Goal: Task Accomplishment & Management: Manage account settings

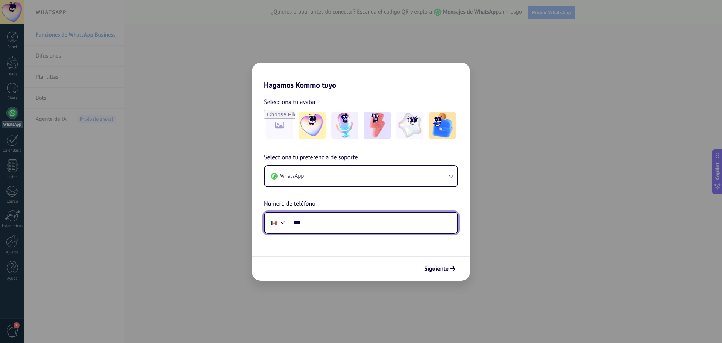
click at [329, 221] on input "***" at bounding box center [374, 222] width 168 height 17
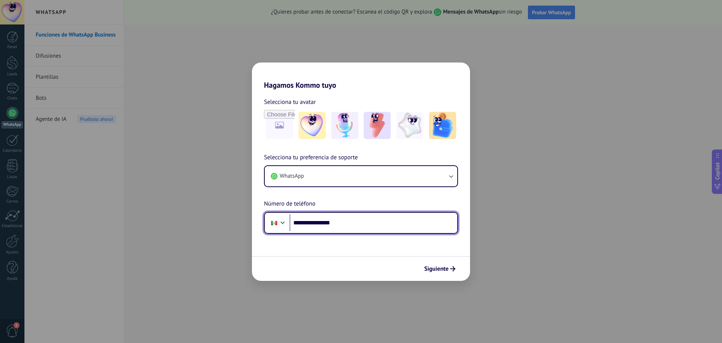
type input "**********"
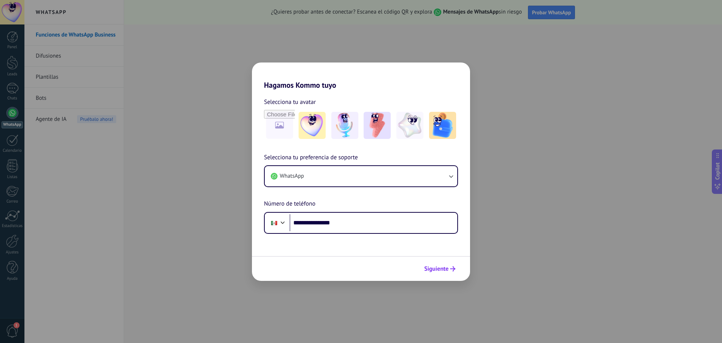
click at [439, 269] on span "Siguiente" at bounding box center [436, 268] width 24 height 5
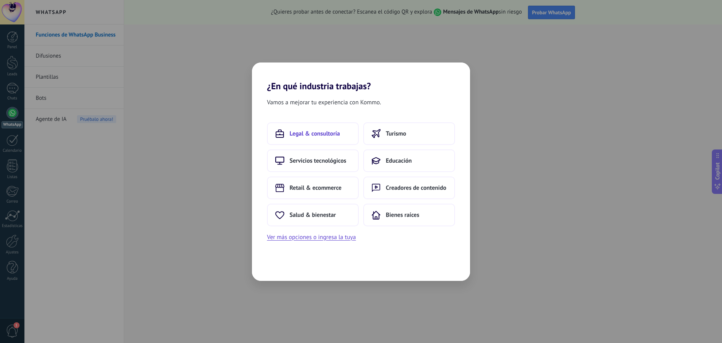
click at [322, 136] on span "Legal & consultoría" at bounding box center [315, 134] width 50 height 8
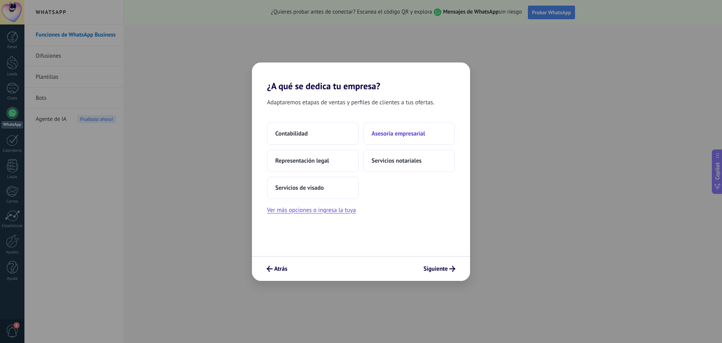
click at [383, 133] on span "Asesoría empresarial" at bounding box center [398, 134] width 53 height 8
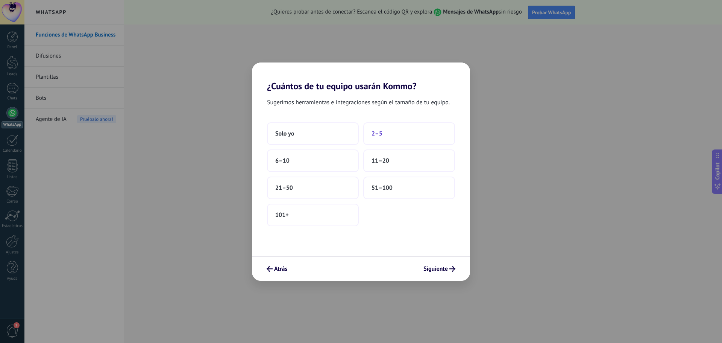
click at [384, 133] on button "2–5" at bounding box center [409, 133] width 92 height 23
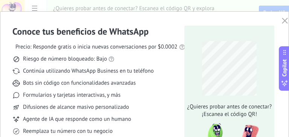
drag, startPoint x: 696, startPoint y: 0, endPoint x: 224, endPoint y: 35, distance: 473.5
click at [224, 35] on div "¿Quieres probar antes de conectar? ¡Escanea el código QR!" at bounding box center [229, 99] width 90 height 147
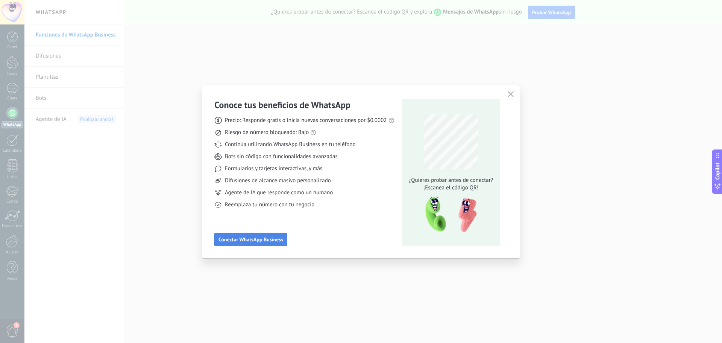
drag, startPoint x: 274, startPoint y: 0, endPoint x: 246, endPoint y: 241, distance: 242.3
click at [246, 241] on span "Conectar WhatsApp Business" at bounding box center [250, 239] width 65 height 5
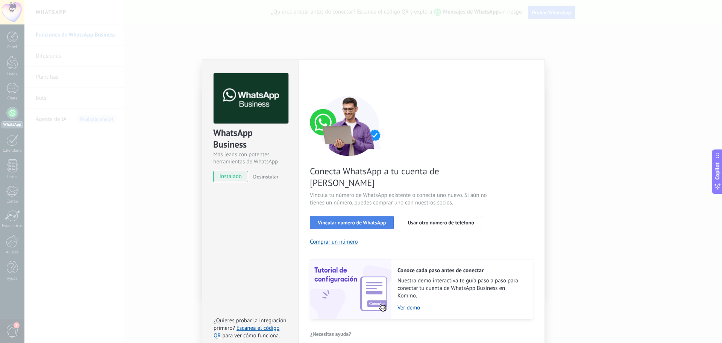
click at [376, 220] on span "Vincular número de WhatsApp" at bounding box center [352, 222] width 68 height 5
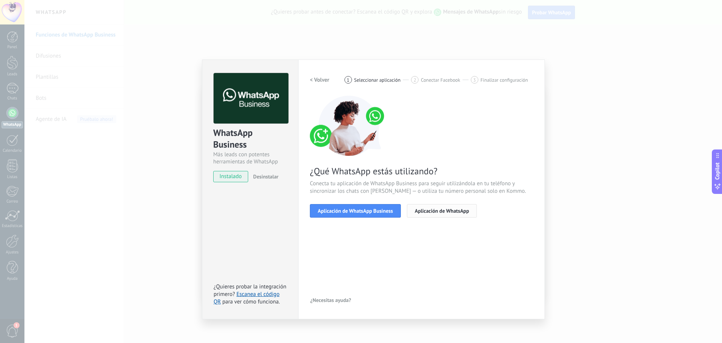
click at [423, 211] on span "Aplicación de WhatsApp" at bounding box center [442, 210] width 54 height 5
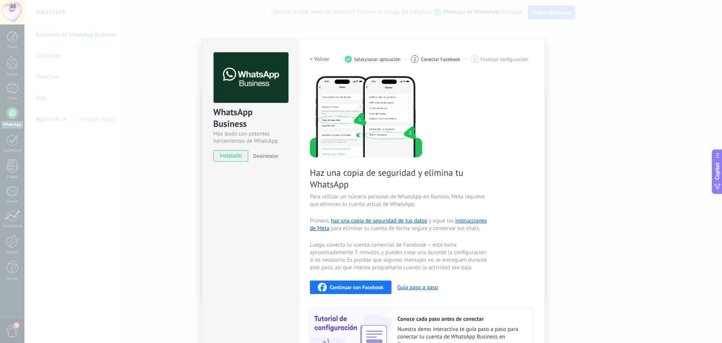
scroll to position [4, 0]
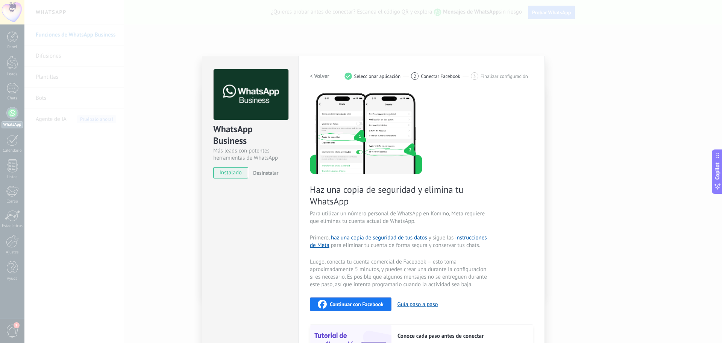
click at [315, 75] on h2 "< Volver" at bounding box center [320, 76] width 20 height 7
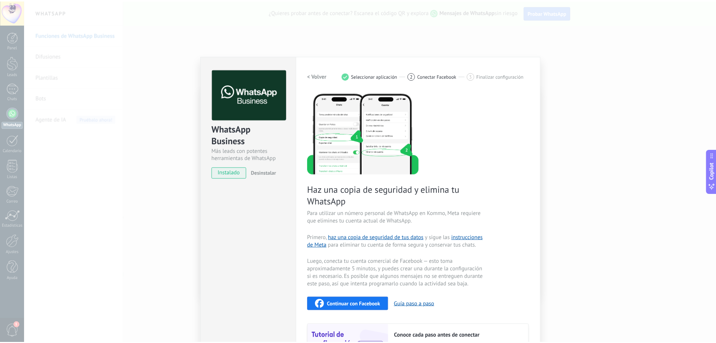
scroll to position [0, 0]
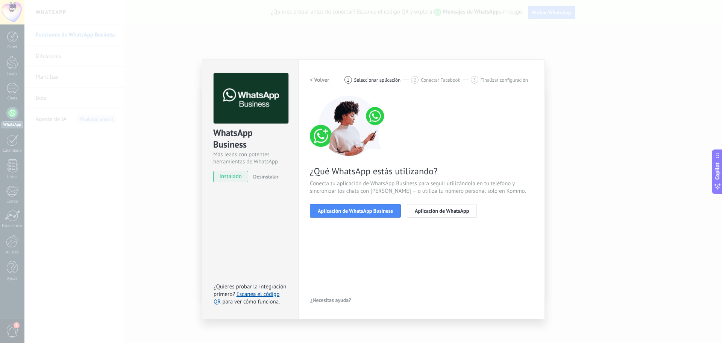
click at [567, 210] on div "WhatsApp Business Más leads con potentes herramientas de WhatsApp instalado Des…" at bounding box center [373, 171] width 698 height 343
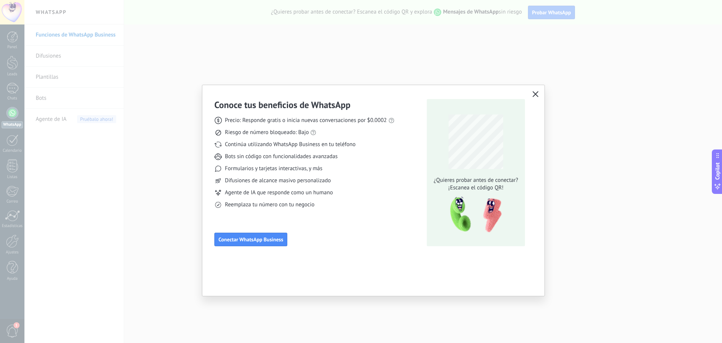
click at [532, 92] on button "button" at bounding box center [536, 94] width 10 height 11
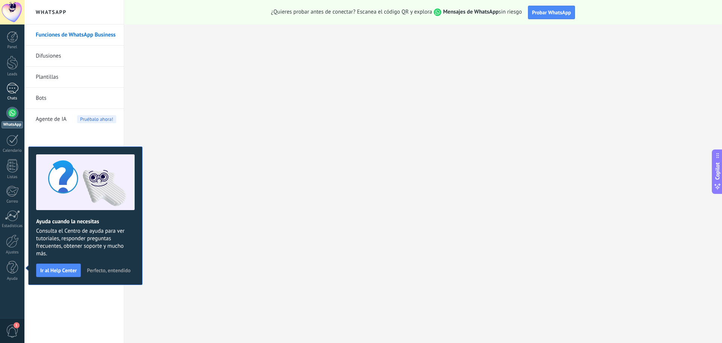
click at [8, 88] on div at bounding box center [12, 88] width 12 height 11
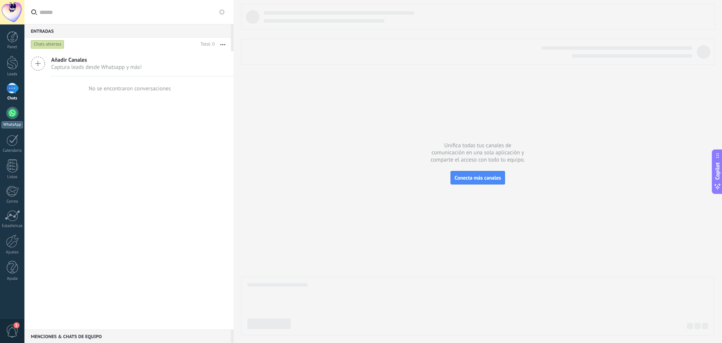
click at [13, 124] on div "WhatsApp" at bounding box center [12, 124] width 21 height 7
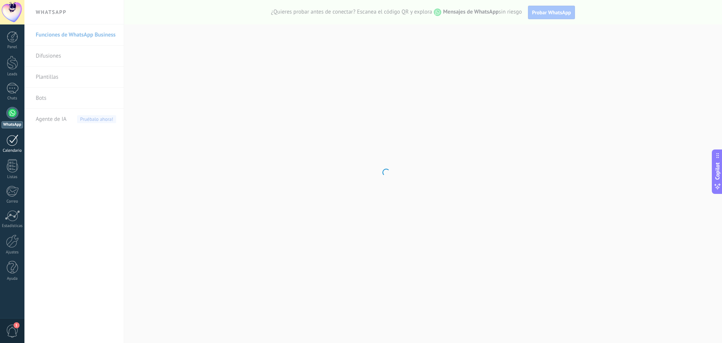
click at [15, 140] on div at bounding box center [12, 140] width 12 height 12
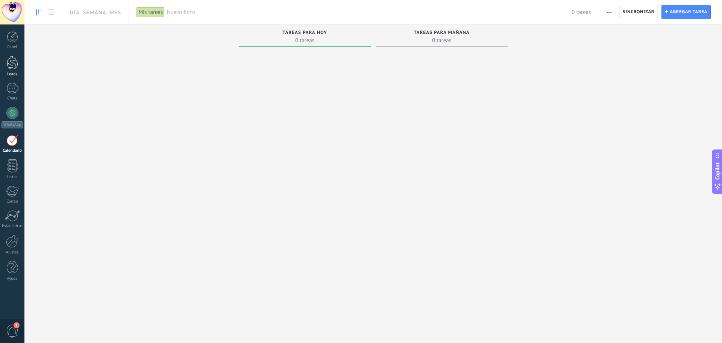
click at [12, 71] on link "Leads" at bounding box center [12, 66] width 24 height 21
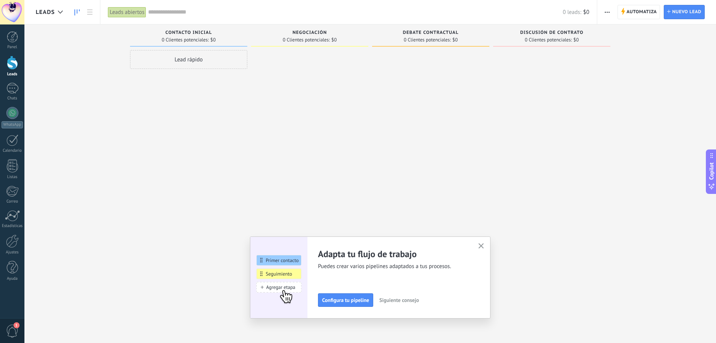
click at [484, 247] on use "button" at bounding box center [482, 246] width 6 height 6
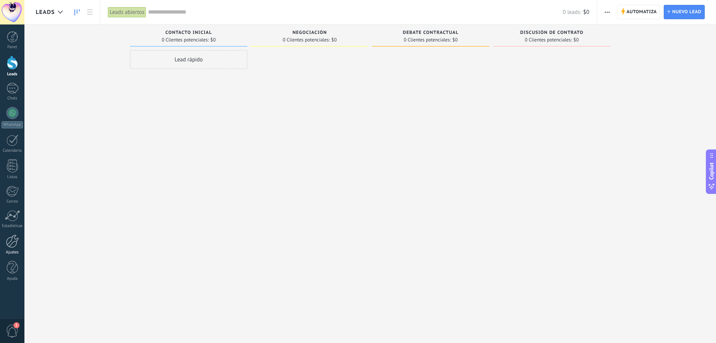
click at [11, 247] on div at bounding box center [12, 240] width 13 height 13
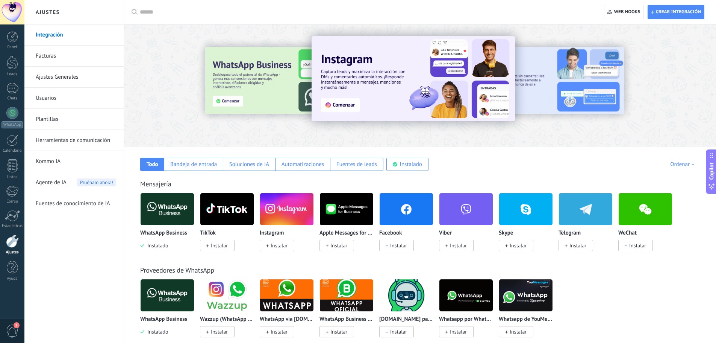
click at [56, 118] on link "Plantillas" at bounding box center [76, 119] width 80 height 21
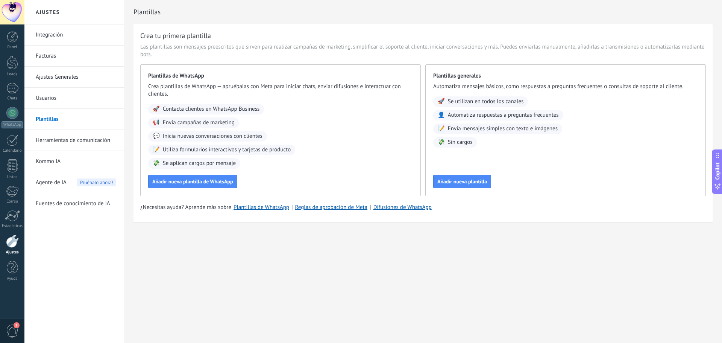
click at [52, 141] on link "Herramientas de comunicación" at bounding box center [76, 140] width 80 height 21
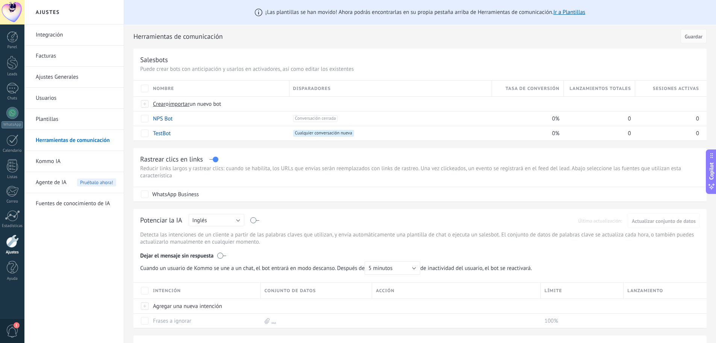
click at [50, 31] on link "Integración" at bounding box center [76, 34] width 80 height 21
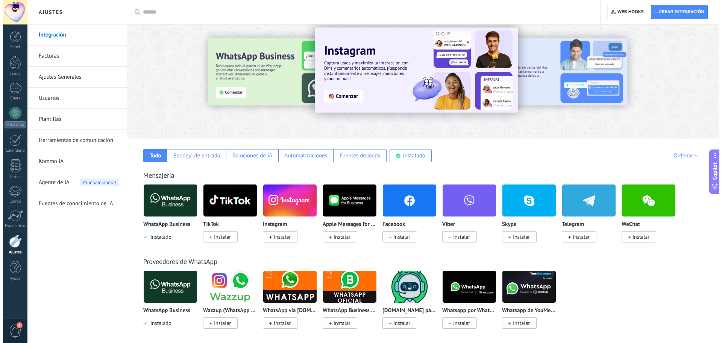
scroll to position [38, 0]
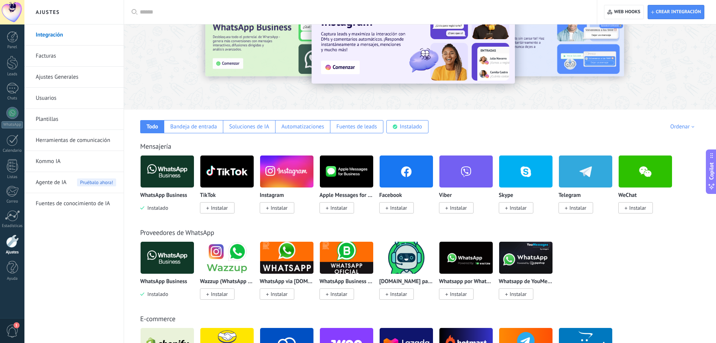
click at [174, 177] on img at bounding box center [167, 171] width 53 height 36
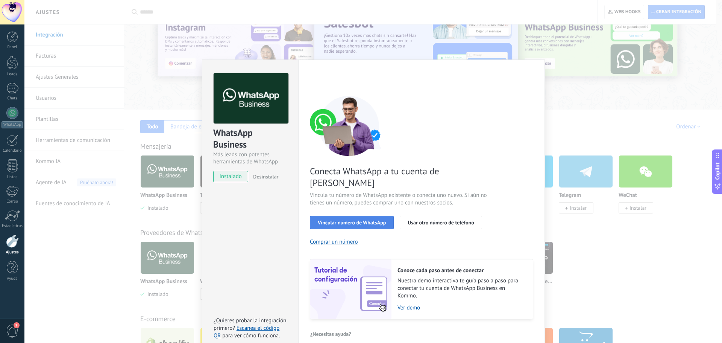
click at [330, 220] on span "Vincular número de WhatsApp" at bounding box center [352, 222] width 68 height 5
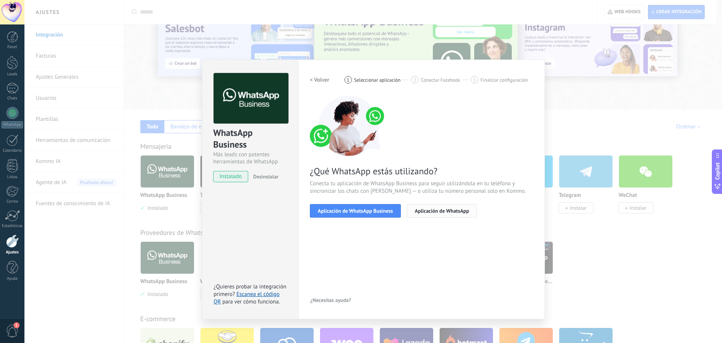
click at [419, 211] on span "Aplicación de WhatsApp" at bounding box center [442, 210] width 54 height 5
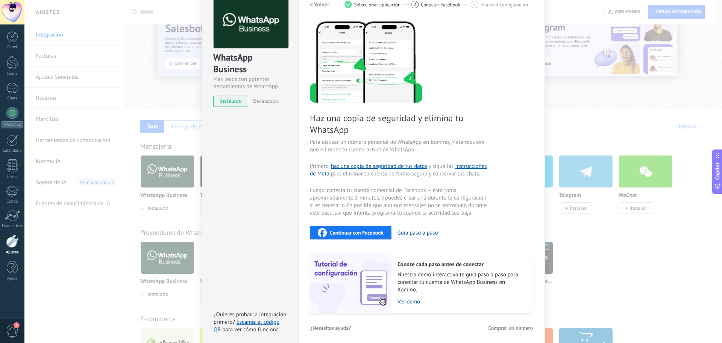
scroll to position [79, 0]
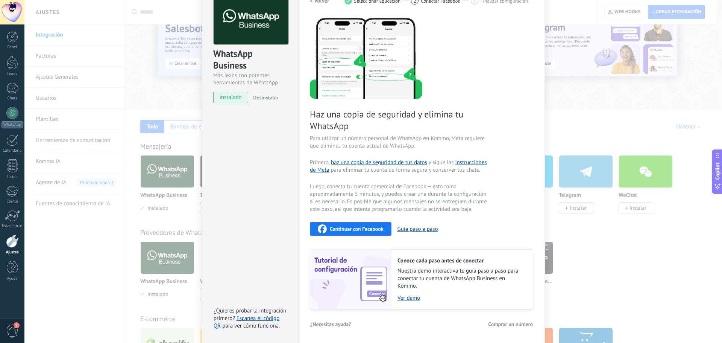
click at [506, 323] on span "Comprar un número" at bounding box center [510, 323] width 45 height 5
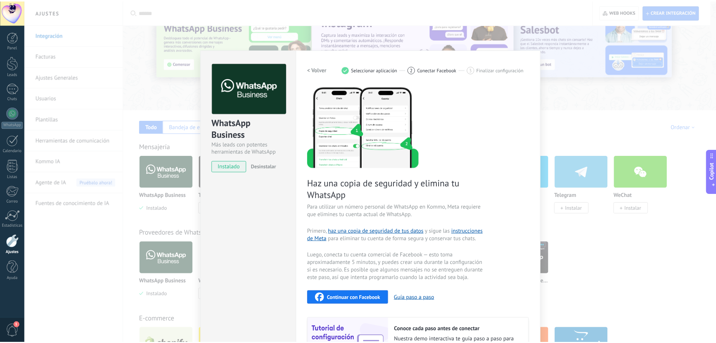
scroll to position [0, 0]
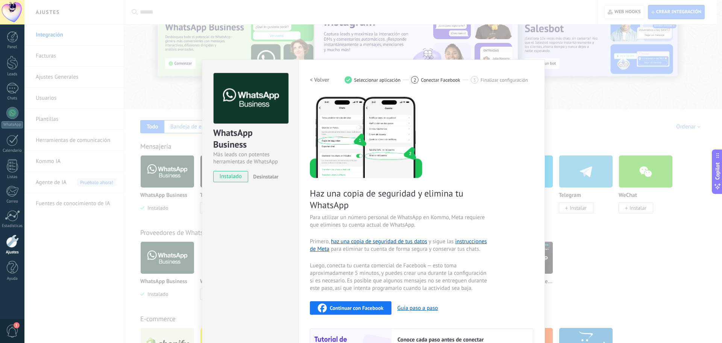
click at [442, 78] on span "Conectar Facebook" at bounding box center [440, 80] width 39 height 6
click at [337, 42] on div "WhatsApp Business Más leads con potentes herramientas de WhatsApp instalado Des…" at bounding box center [373, 171] width 698 height 343
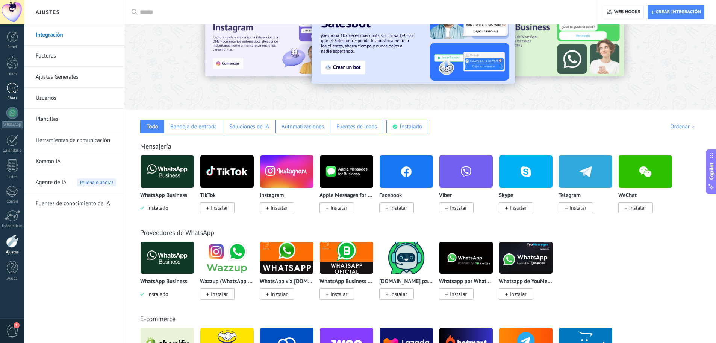
click at [15, 90] on div at bounding box center [12, 88] width 12 height 11
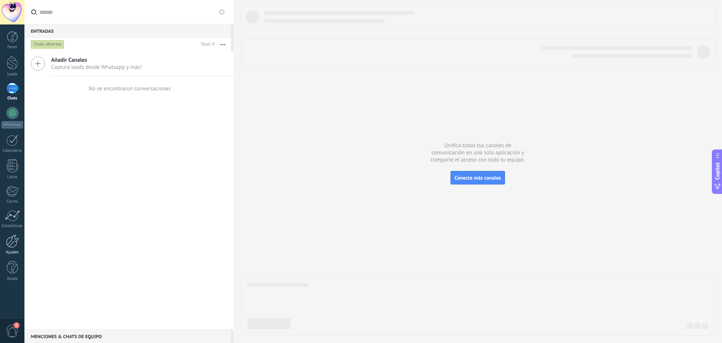
click at [13, 239] on div at bounding box center [12, 240] width 13 height 13
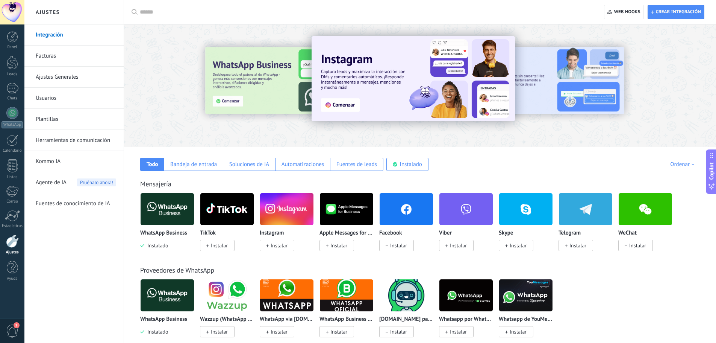
click at [71, 121] on link "Plantillas" at bounding box center [76, 119] width 80 height 21
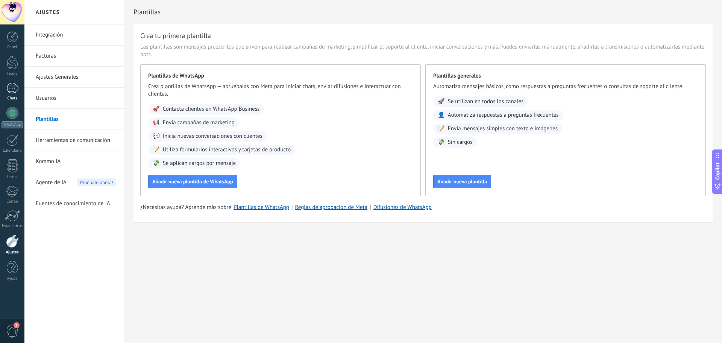
click at [10, 88] on div at bounding box center [12, 88] width 12 height 11
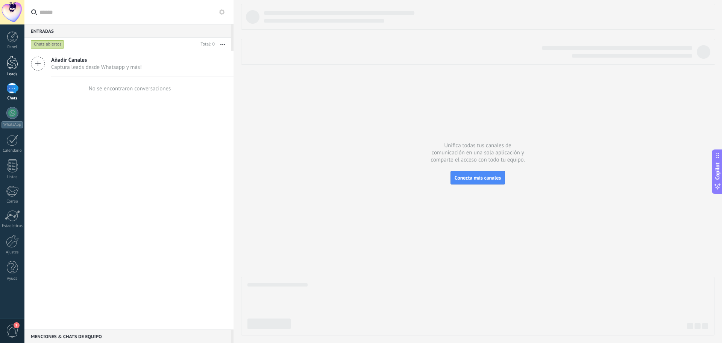
click at [6, 60] on link "Leads" at bounding box center [12, 66] width 24 height 21
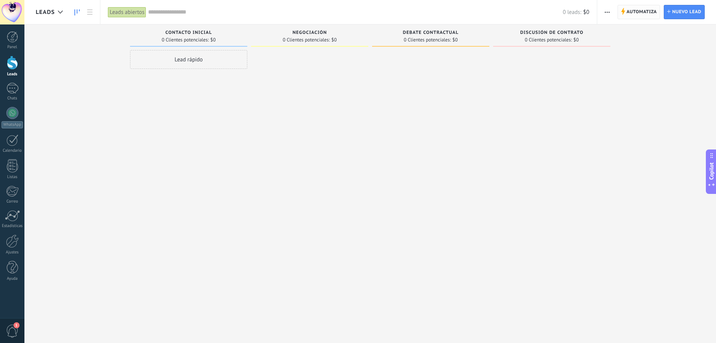
click at [634, 11] on span "Automatiza" at bounding box center [642, 12] width 30 height 14
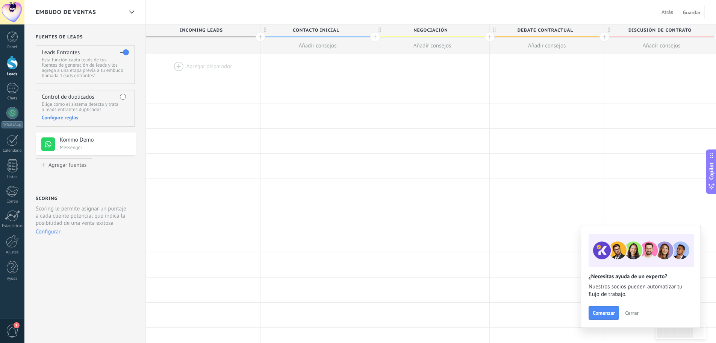
drag, startPoint x: 296, startPoint y: 38, endPoint x: 319, endPoint y: 31, distance: 23.8
click at [297, 37] on div "Contacto inicial Añadir consejos" at bounding box center [318, 39] width 114 height 30
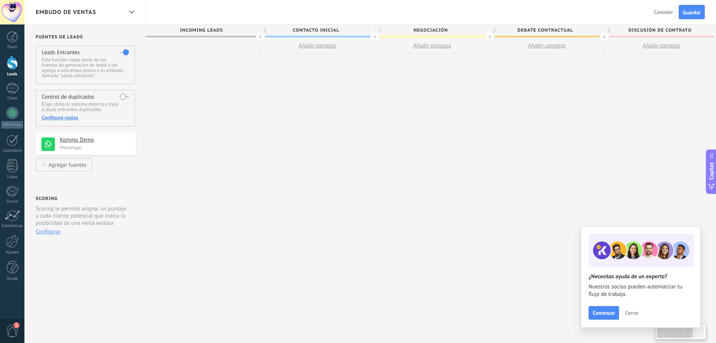
click at [367, 30] on span "Contacto inicial" at bounding box center [316, 30] width 111 height 12
click at [364, 30] on body ".abccls-1,.abccls-2{fill-rule:evenodd}.abccls-2{fill:#fff} .abfcls-1{fill:none}…" at bounding box center [361, 171] width 722 height 343
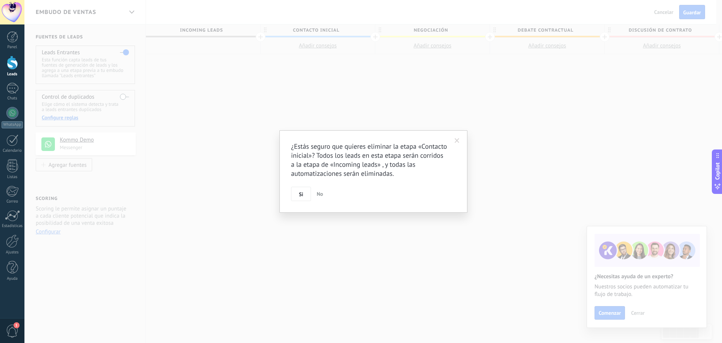
click at [360, 30] on div "¿Estás seguro que quieres eliminar la etapa «Contacto inicial»? Todos los leads…" at bounding box center [373, 171] width 698 height 343
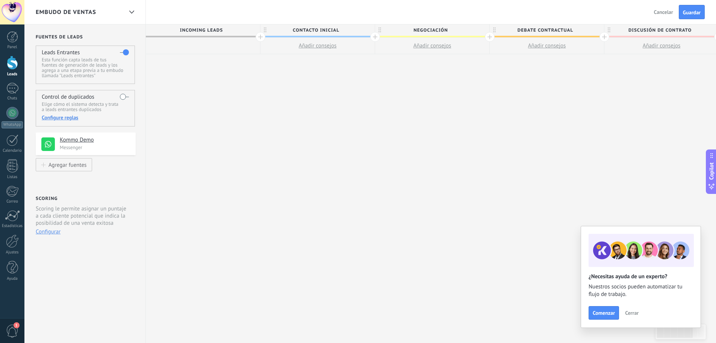
click at [360, 32] on span "Contacto inicial" at bounding box center [316, 30] width 111 height 12
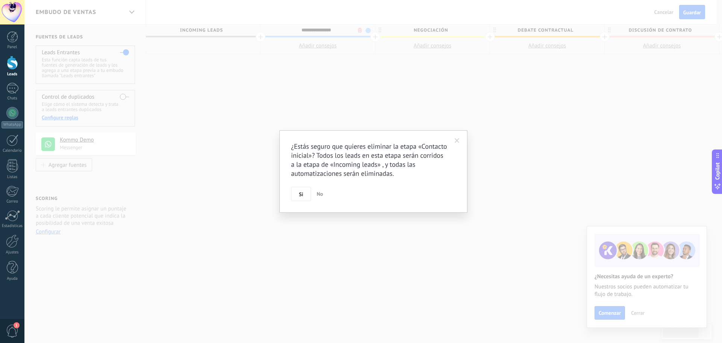
click at [361, 30] on body ".abccls-1,.abccls-2{fill-rule:evenodd}.abccls-2{fill:#fff} .abfcls-1{fill:none}…" at bounding box center [361, 171] width 722 height 343
click at [301, 198] on button "Si" at bounding box center [301, 194] width 20 height 14
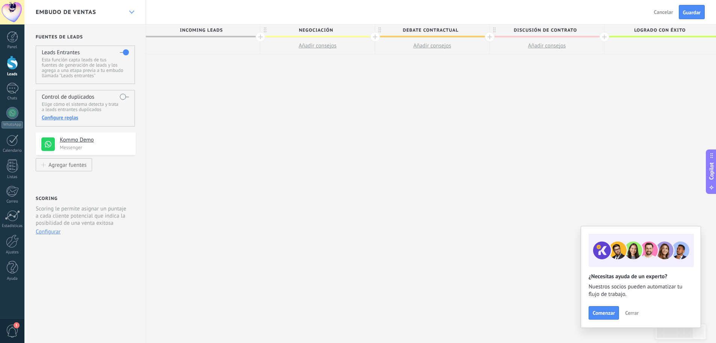
click at [134, 12] on div at bounding box center [131, 12] width 13 height 15
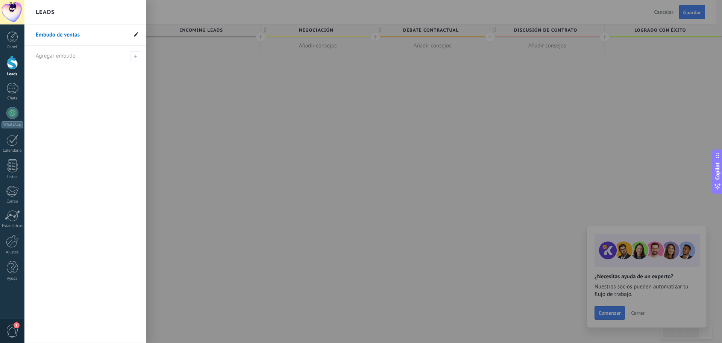
click at [136, 35] on use at bounding box center [136, 34] width 5 height 5
drag, startPoint x: 100, startPoint y: 31, endPoint x: 9, endPoint y: 28, distance: 90.3
click at [9, 29] on div "© 2025 derechos reservados | Términos de uso Soporte técnico Cuenta Chalco ID d…" at bounding box center [12, 171] width 24 height 343
click at [83, 32] on link "Embudo de ventas" at bounding box center [81, 34] width 91 height 21
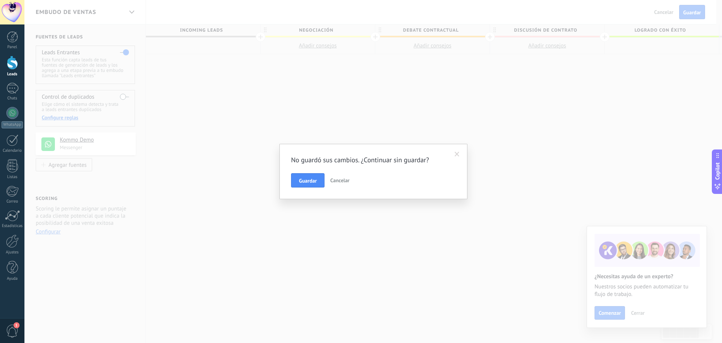
click at [130, 13] on div "No guardó sus cambios. ¿Continuar sin guardar? Guardar Cancelar" at bounding box center [373, 171] width 698 height 343
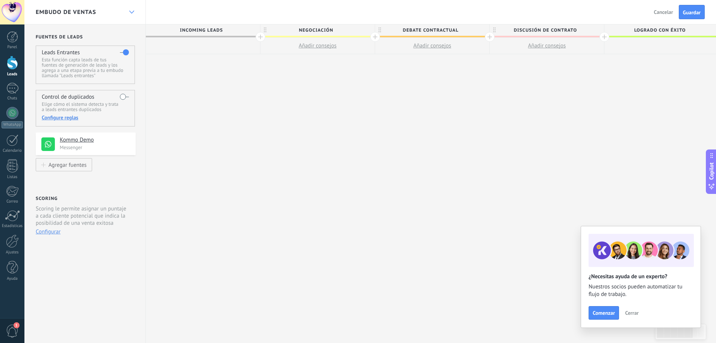
click at [131, 12] on icon at bounding box center [131, 12] width 5 height 3
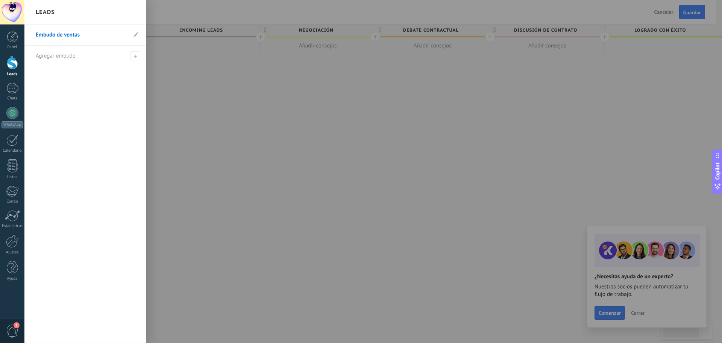
click at [141, 35] on li "Embudo de ventas" at bounding box center [84, 34] width 121 height 21
click at [138, 35] on icon at bounding box center [136, 34] width 5 height 5
type input "*"
type input "*********"
click at [133, 35] on use at bounding box center [134, 35] width 5 height 4
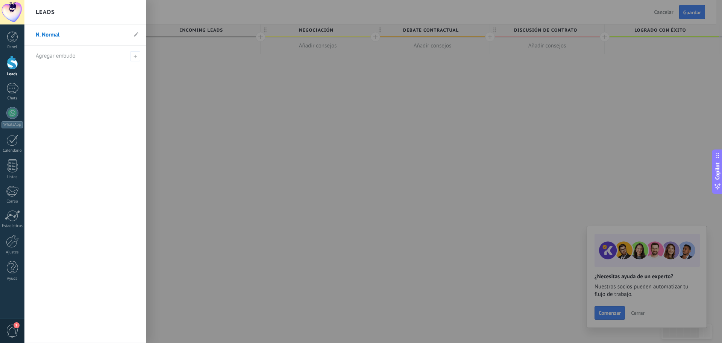
click at [279, 92] on div at bounding box center [385, 171] width 722 height 343
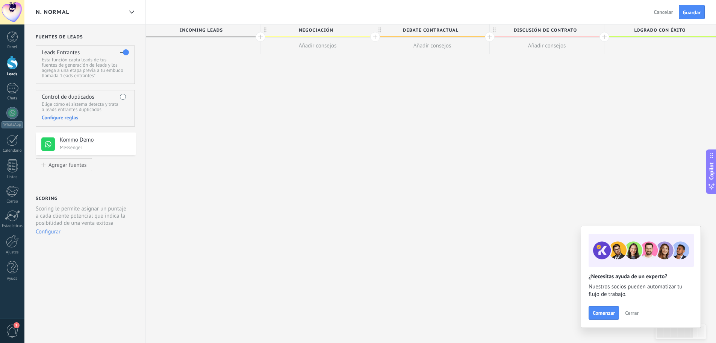
click at [352, 30] on span "Negociación" at bounding box center [316, 30] width 111 height 12
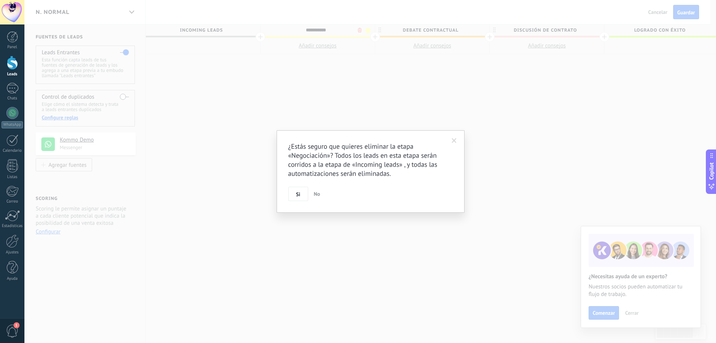
click at [359, 30] on body ".abccls-1,.abccls-2{fill-rule:evenodd}.abccls-2{fill:#fff} .abfcls-1{fill:none}…" at bounding box center [358, 171] width 716 height 343
click at [302, 192] on span "Si" at bounding box center [301, 193] width 4 height 5
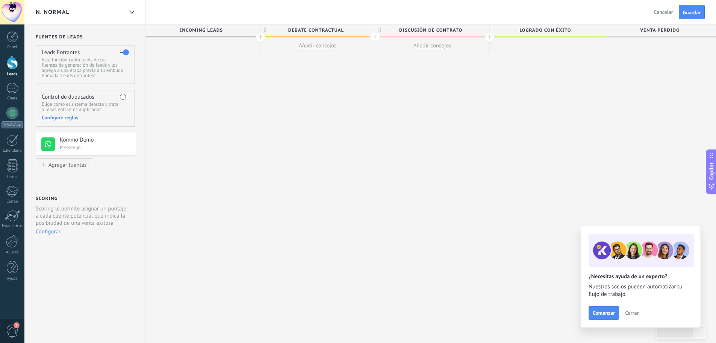
click at [360, 26] on span "Debate contractual" at bounding box center [316, 30] width 111 height 12
click at [359, 30] on body ".abccls-1,.abccls-2{fill-rule:evenodd}.abccls-2{fill:#fff} .abfcls-1{fill:none}…" at bounding box center [361, 171] width 722 height 343
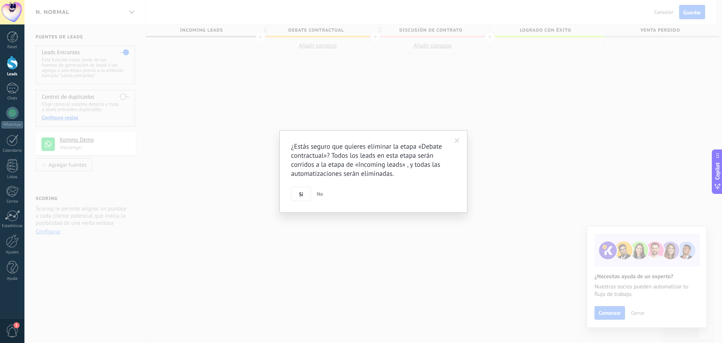
click at [304, 189] on button "Si" at bounding box center [301, 194] width 20 height 14
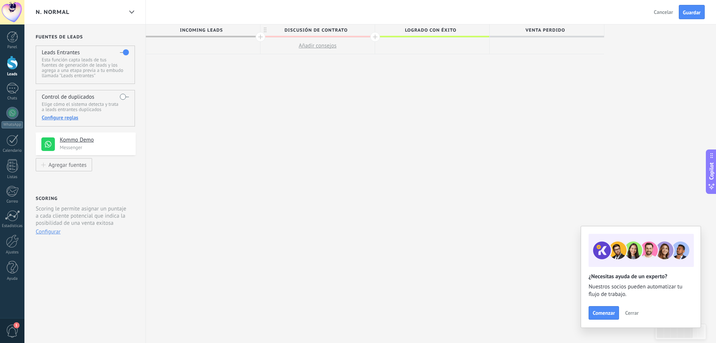
click at [351, 33] on span "Discusión de contrato" at bounding box center [316, 30] width 111 height 12
click at [361, 32] on body ".abccls-1,.abccls-2{fill-rule:evenodd}.abccls-2{fill:#fff} .abfcls-1{fill:none}…" at bounding box center [361, 171] width 722 height 343
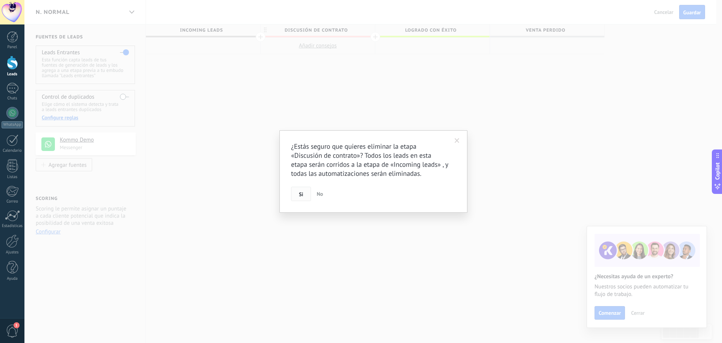
click at [302, 194] on span "Si" at bounding box center [301, 193] width 4 height 5
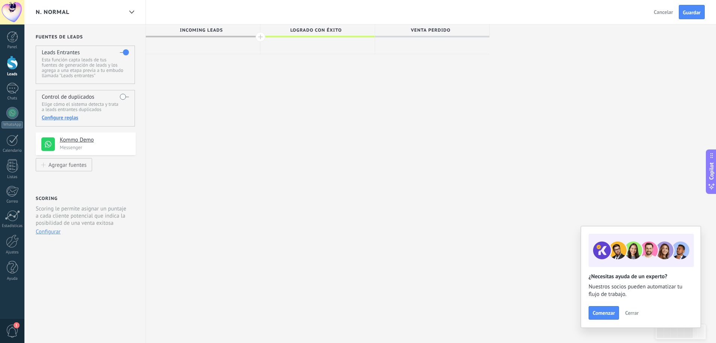
click at [346, 29] on span "Logrado con éxito" at bounding box center [316, 30] width 111 height 12
click at [265, 36] on div at bounding box center [261, 37] width 10 height 10
click at [375, 38] on div at bounding box center [375, 37] width 10 height 10
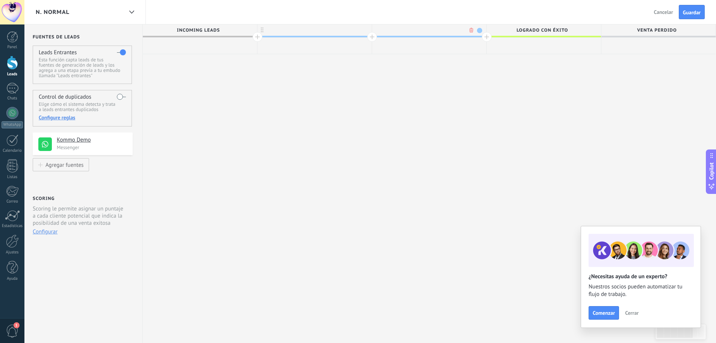
click at [257, 36] on div at bounding box center [258, 37] width 10 height 10
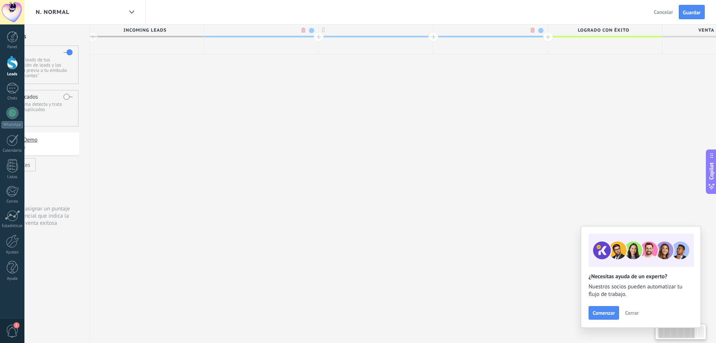
scroll to position [0, 59]
click at [271, 30] on div at bounding box center [259, 29] width 114 height 11
click at [268, 30] on input "**********" at bounding box center [258, 29] width 100 height 11
click at [262, 30] on input "**********" at bounding box center [258, 29] width 100 height 11
click at [264, 30] on input "**********" at bounding box center [258, 29] width 100 height 11
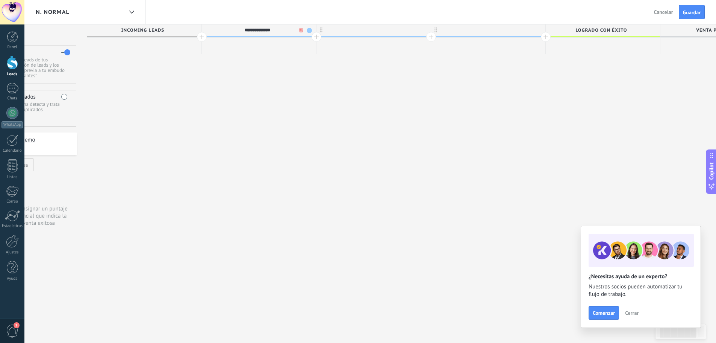
click at [264, 30] on input "**********" at bounding box center [258, 29] width 100 height 11
type input "**********"
click at [343, 29] on div at bounding box center [374, 29] width 114 height 11
click at [261, 29] on span "ADEUDO URGENTE" at bounding box center [257, 30] width 111 height 12
click at [256, 31] on span "ADEUDO URGENTE" at bounding box center [257, 30] width 111 height 12
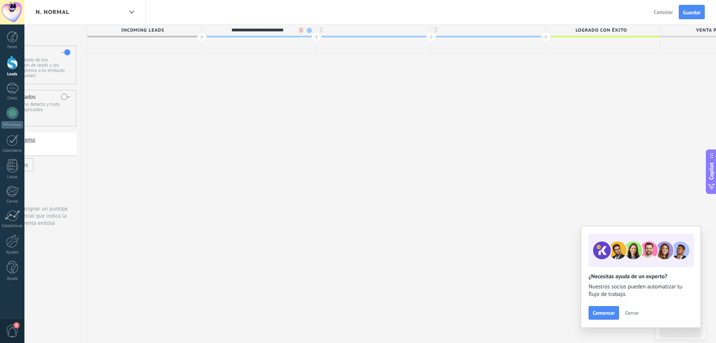
drag, startPoint x: 256, startPoint y: 31, endPoint x: 265, endPoint y: 29, distance: 8.9
click at [259, 30] on input "**********" at bounding box center [258, 29] width 100 height 11
click at [284, 30] on input "**********" at bounding box center [258, 29] width 100 height 11
type input "**********"
click at [309, 30] on span at bounding box center [309, 30] width 5 height 5
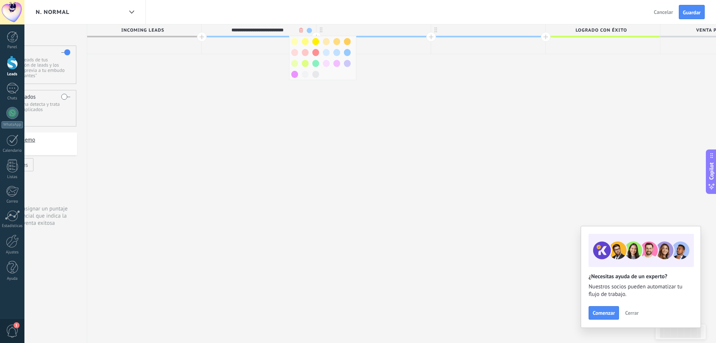
click at [605, 33] on span "Logrado con éxito" at bounding box center [601, 30] width 111 height 12
click at [515, 36] on span at bounding box center [488, 37] width 114 height 2
click at [430, 36] on div at bounding box center [431, 37] width 10 height 10
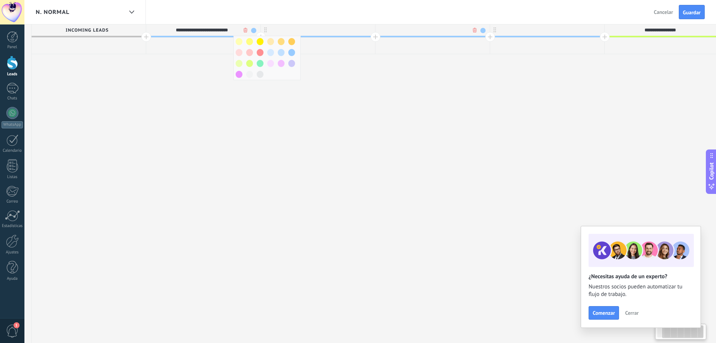
click at [306, 38] on div at bounding box center [318, 46] width 114 height 17
click at [313, 38] on div at bounding box center [319, 46] width 114 height 17
drag, startPoint x: 168, startPoint y: 61, endPoint x: 138, endPoint y: 70, distance: 30.7
click at [152, 68] on div "**********" at bounding box center [427, 183] width 803 height 318
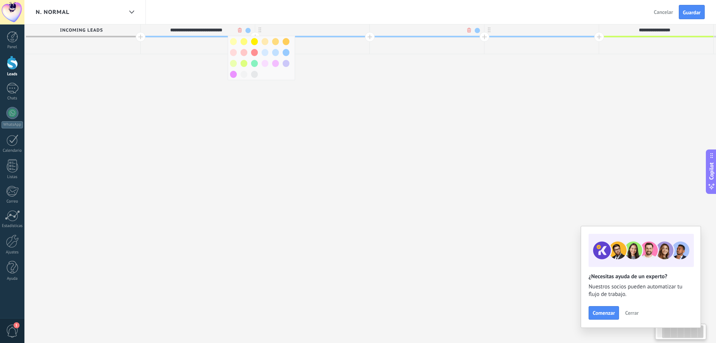
scroll to position [0, 127]
click at [87, 75] on div "**********" at bounding box center [419, 183] width 803 height 318
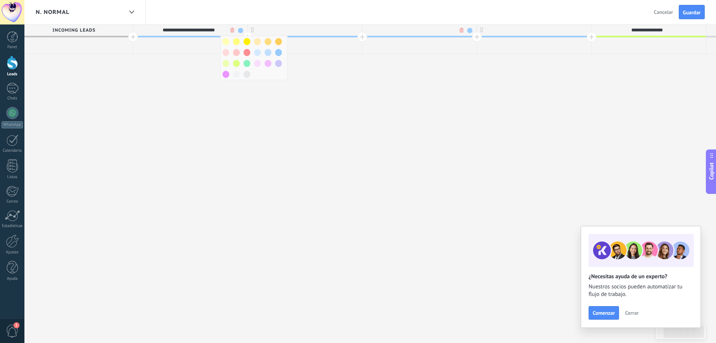
click at [177, 77] on div "**********" at bounding box center [419, 183] width 803 height 318
click at [246, 55] on span at bounding box center [247, 52] width 7 height 7
type input "**********"
click at [314, 34] on div at bounding box center [305, 29] width 114 height 11
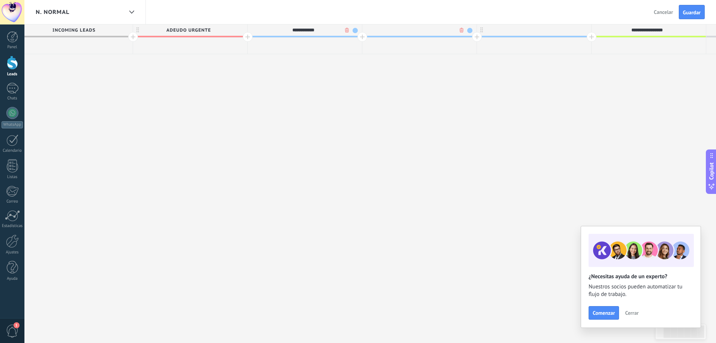
type input "**********"
click at [414, 29] on input "text" at bounding box center [418, 29] width 100 height 11
click at [414, 33] on input "text" at bounding box center [418, 29] width 100 height 11
paste input "**********"
type input "**********"
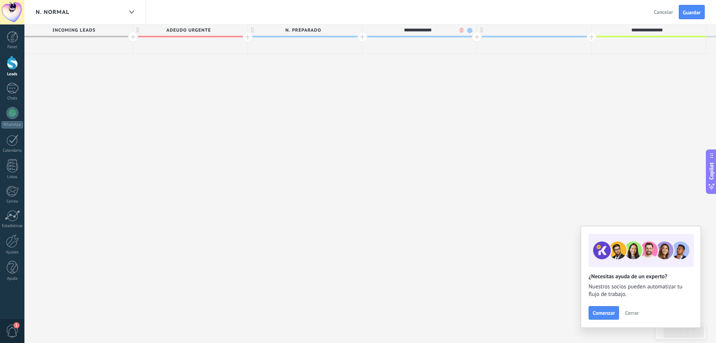
click at [467, 32] on span at bounding box center [469, 30] width 5 height 5
click at [507, 41] on span at bounding box center [508, 41] width 7 height 7
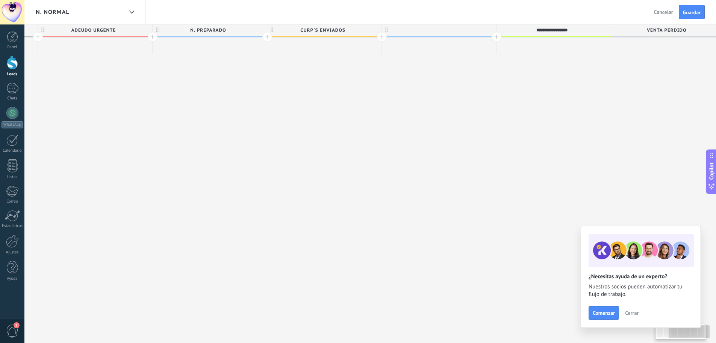
scroll to position [0, 232]
drag, startPoint x: 529, startPoint y: 88, endPoint x: 382, endPoint y: 105, distance: 147.3
click at [382, 105] on div "**********" at bounding box center [315, 183] width 803 height 318
click at [414, 29] on div at bounding box center [429, 29] width 114 height 11
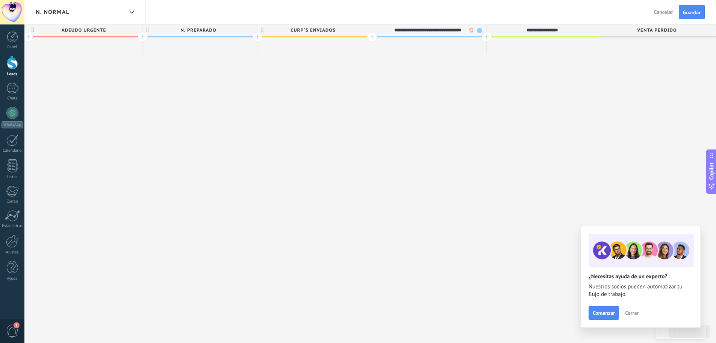
type input "**********"
click at [481, 32] on span at bounding box center [479, 30] width 5 height 5
click at [484, 42] on span at bounding box center [486, 41] width 7 height 7
click at [692, 11] on span "Guardar" at bounding box center [692, 12] width 18 height 5
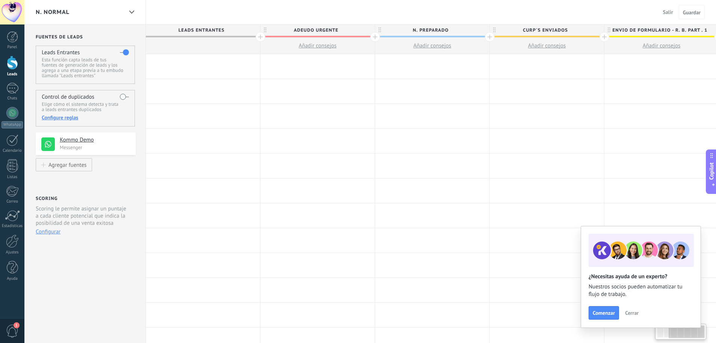
scroll to position [0, 232]
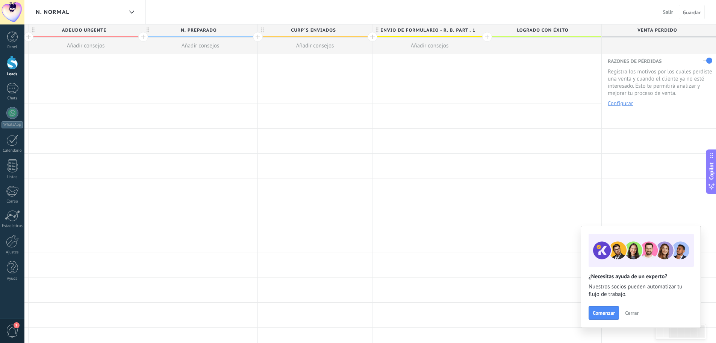
click at [490, 33] on span "Logrado con éxito" at bounding box center [542, 30] width 111 height 12
click at [490, 38] on div at bounding box center [487, 37] width 10 height 10
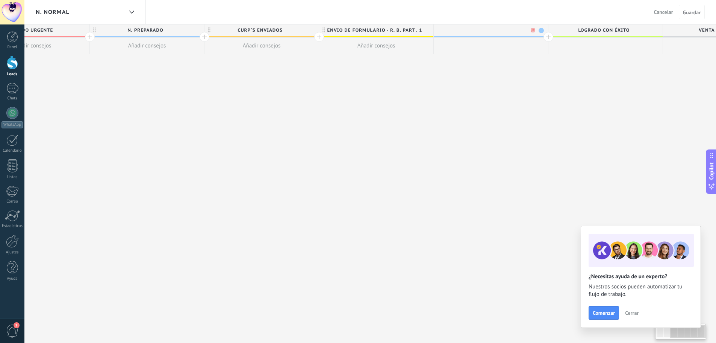
scroll to position [0, 288]
click at [429, 38] on div at bounding box center [432, 37] width 10 height 10
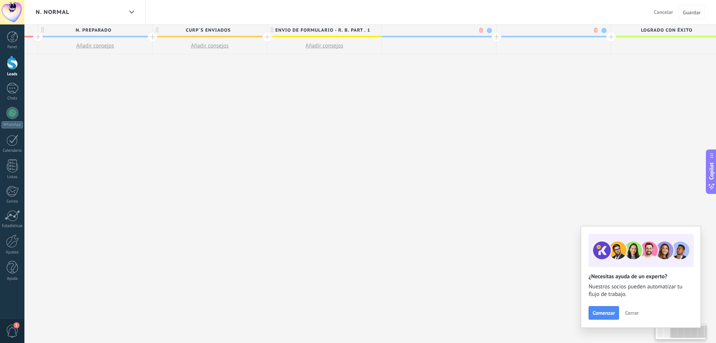
scroll to position [0, 343]
click at [374, 38] on div at bounding box center [376, 37] width 10 height 10
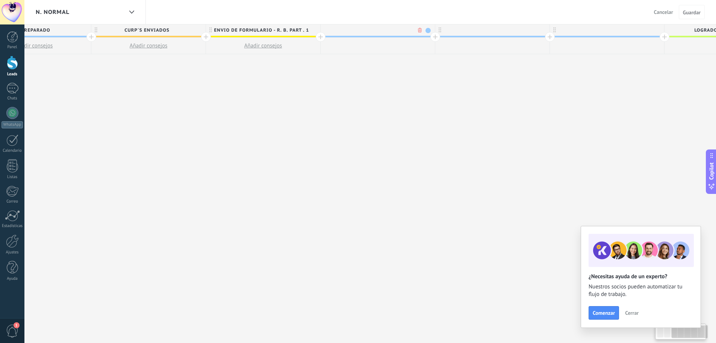
click at [319, 39] on div at bounding box center [321, 37] width 10 height 10
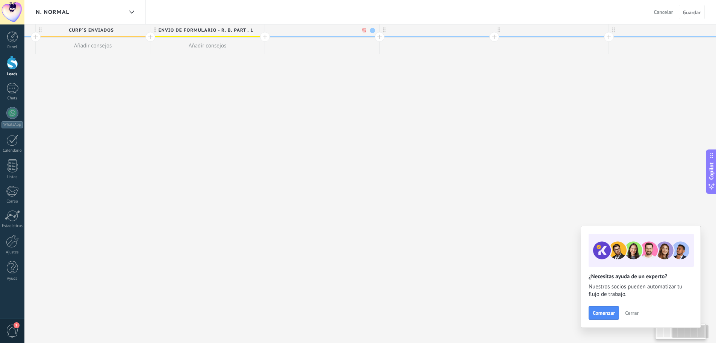
click at [379, 37] on div at bounding box center [380, 37] width 10 height 10
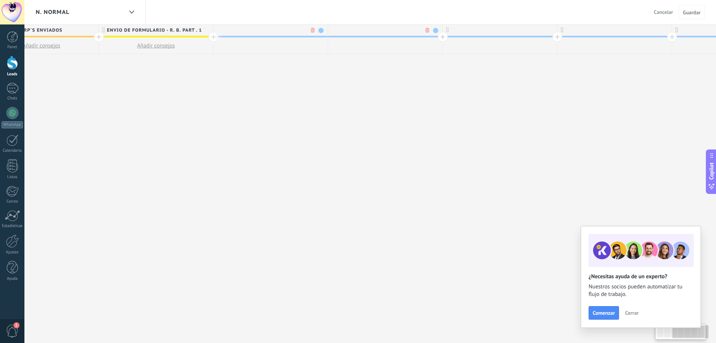
scroll to position [0, 510]
click at [287, 33] on div at bounding box center [266, 29] width 114 height 11
type input "**********"
click at [379, 34] on div at bounding box center [381, 29] width 114 height 11
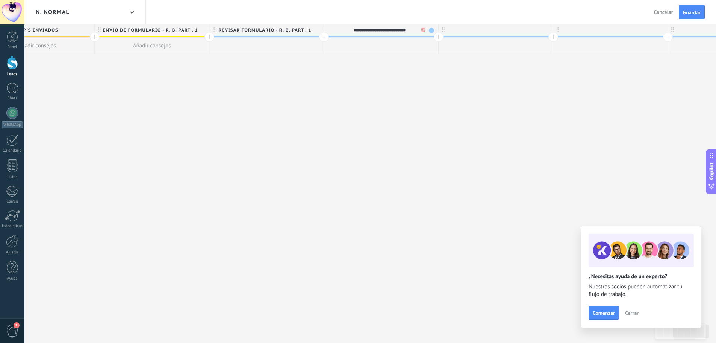
click at [429, 29] on input "**********" at bounding box center [380, 29] width 100 height 11
type input "**********"
click at [431, 28] on span at bounding box center [431, 30] width 5 height 5
click at [439, 44] on span at bounding box center [438, 41] width 7 height 7
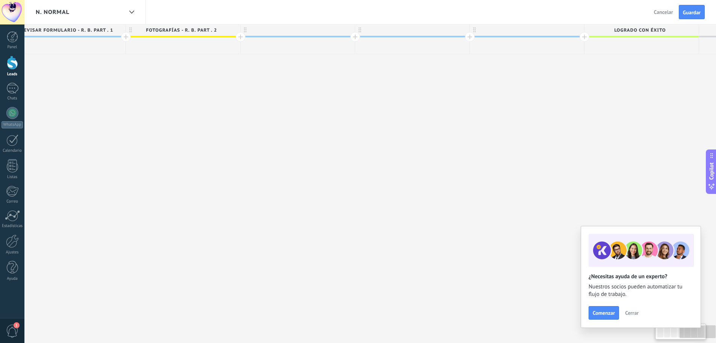
drag, startPoint x: 473, startPoint y: 105, endPoint x: 267, endPoint y: 115, distance: 205.6
click at [267, 115] on div "**********" at bounding box center [126, 183] width 1376 height 318
click at [297, 32] on div at bounding box center [288, 29] width 114 height 11
type input "**********"
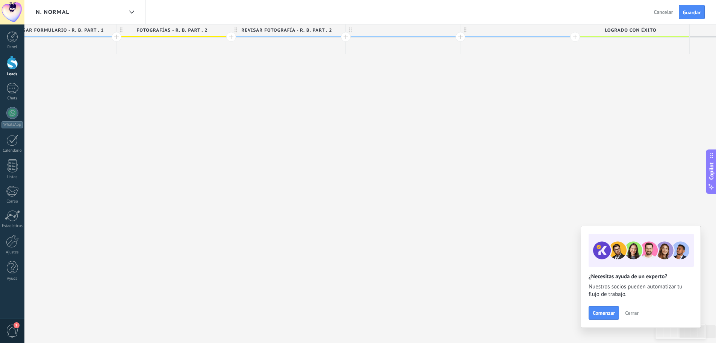
click at [406, 31] on div at bounding box center [403, 29] width 114 height 11
type input "**********"
click at [452, 30] on span at bounding box center [453, 30] width 5 height 5
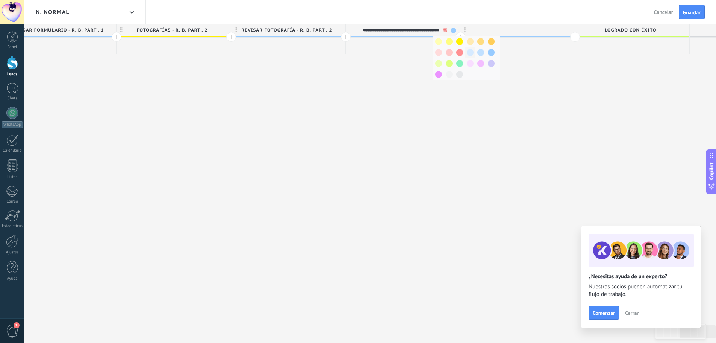
click at [470, 55] on span at bounding box center [470, 52] width 7 height 7
click at [541, 33] on div at bounding box center [518, 29] width 114 height 11
click at [540, 32] on input "text" at bounding box center [516, 29] width 100 height 11
click at [530, 32] on input "text" at bounding box center [516, 29] width 100 height 11
click at [525, 32] on input "text" at bounding box center [516, 29] width 100 height 11
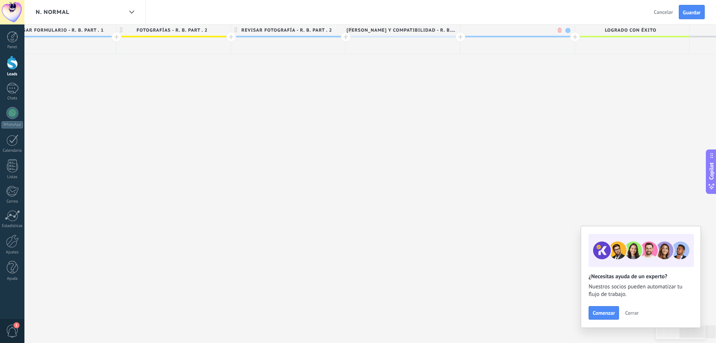
click at [515, 30] on input "text" at bounding box center [516, 29] width 100 height 11
click at [511, 30] on input "text" at bounding box center [516, 29] width 100 height 11
click at [527, 30] on input "text" at bounding box center [516, 29] width 100 height 11
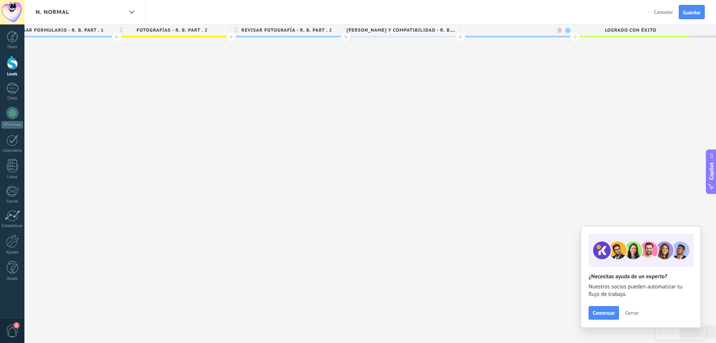
click at [484, 63] on div "**********" at bounding box center [116, 183] width 1376 height 318
click at [517, 32] on div at bounding box center [518, 29] width 114 height 11
click at [520, 31] on input "text" at bounding box center [516, 29] width 100 height 11
click at [519, 33] on input "text" at bounding box center [516, 29] width 100 height 11
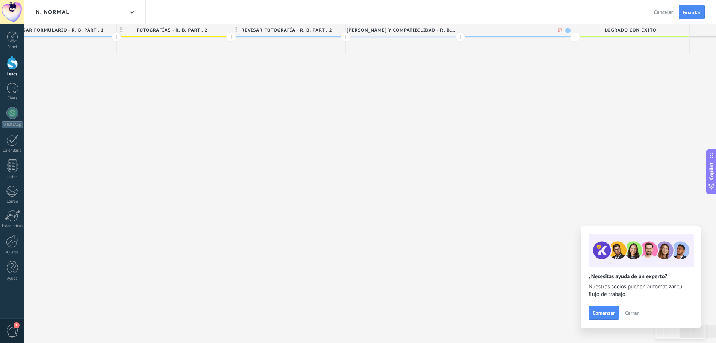
click at [528, 72] on div "**********" at bounding box center [116, 183] width 1376 height 318
click at [700, 10] on span "Guardar" at bounding box center [692, 12] width 18 height 5
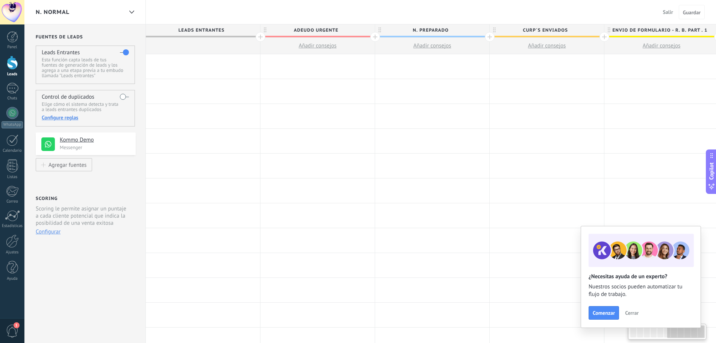
scroll to position [0, 691]
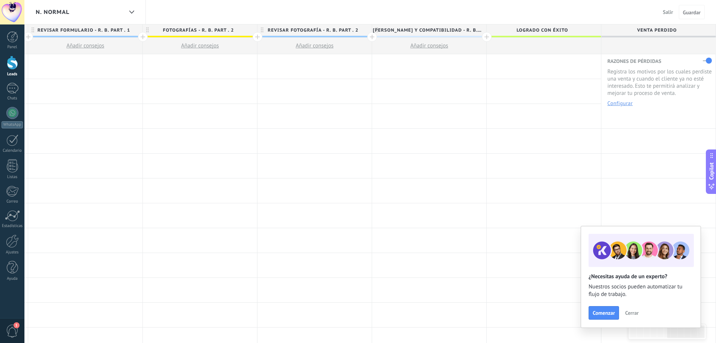
click at [627, 313] on span "Cerrar" at bounding box center [632, 312] width 14 height 5
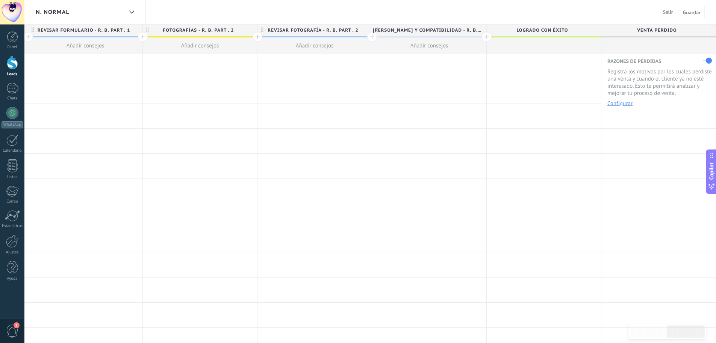
click at [509, 32] on span "Logrado con éxito" at bounding box center [542, 30] width 111 height 12
click at [519, 30] on input "**********" at bounding box center [543, 29] width 100 height 11
click at [695, 10] on span "Guardar" at bounding box center [692, 12] width 18 height 5
click at [695, 15] on span "Guardar" at bounding box center [692, 12] width 18 height 5
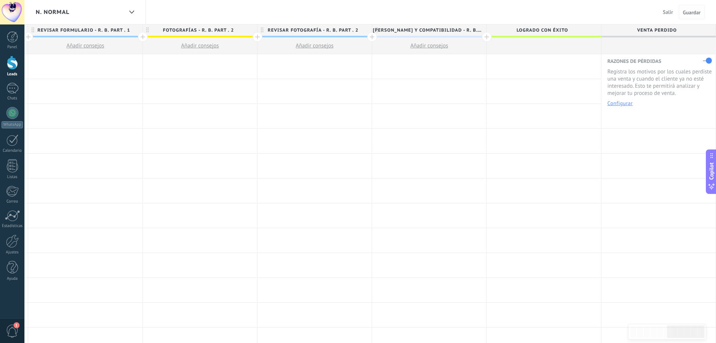
click at [695, 15] on span "Guardar" at bounding box center [692, 12] width 18 height 5
click at [485, 208] on div at bounding box center [429, 215] width 114 height 24
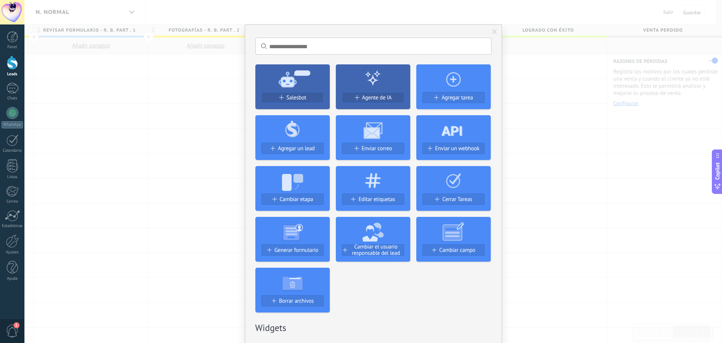
click at [577, 179] on div "No hay resultados Salesbot Agente de IA Agregar tarea Agregar un lead Enviar co…" at bounding box center [373, 171] width 698 height 343
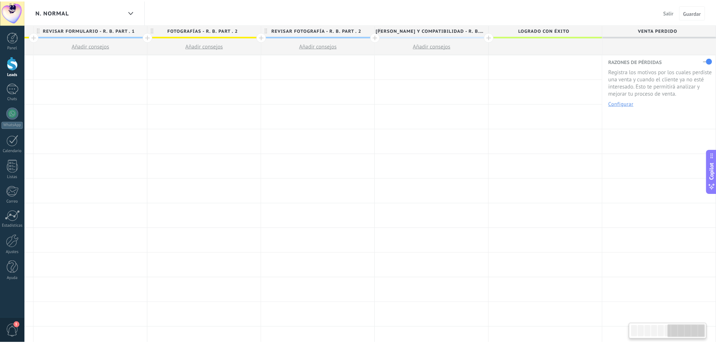
scroll to position [0, 686]
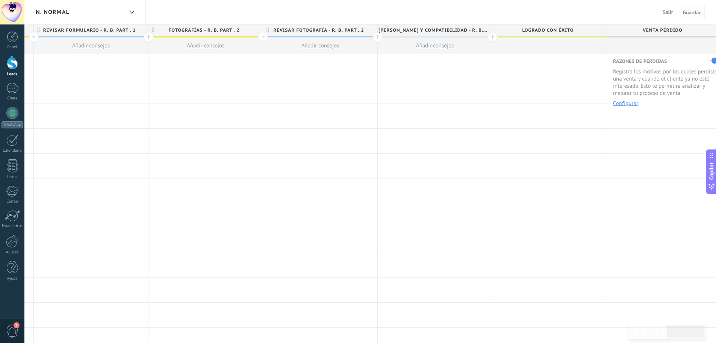
click at [696, 17] on button "Guardar" at bounding box center [692, 12] width 26 height 14
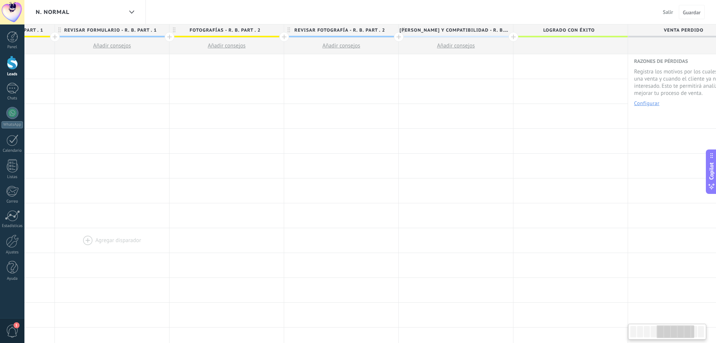
scroll to position [0, 691]
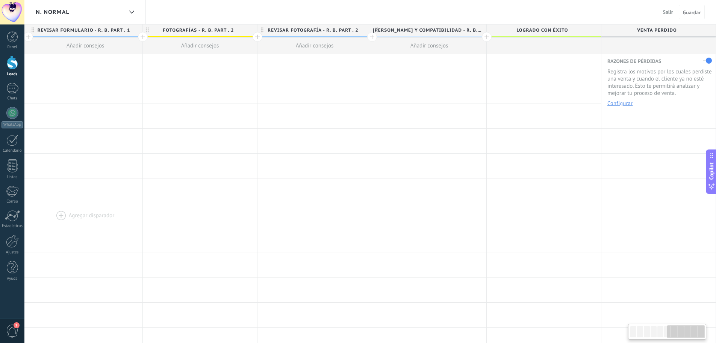
drag, startPoint x: 281, startPoint y: 229, endPoint x: 37, endPoint y: 219, distance: 243.5
click at [20, 229] on body ".abccls-1,.abccls-2{fill-rule:evenodd}.abccls-2{fill:#fff} .abfcls-1{fill:none}…" at bounding box center [358, 171] width 716 height 343
click at [487, 39] on div at bounding box center [487, 37] width 10 height 10
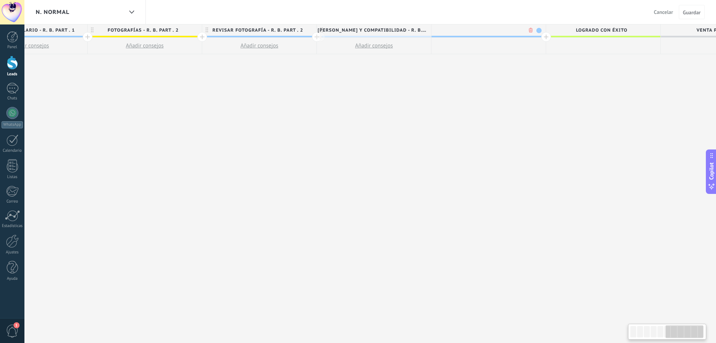
scroll to position [0, 747]
type input "**********"
click at [537, 30] on span at bounding box center [538, 30] width 5 height 5
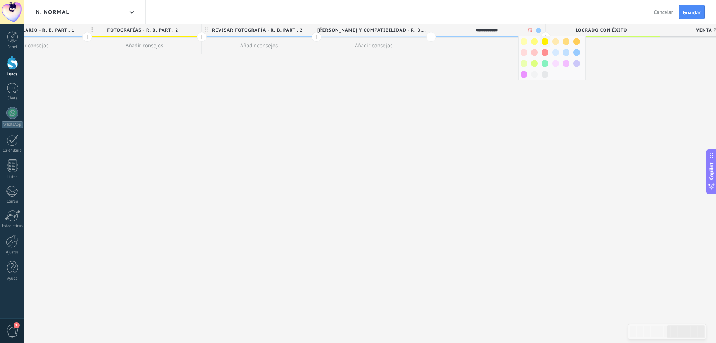
click at [542, 41] on span at bounding box center [545, 41] width 7 height 7
click at [546, 36] on span "Logrado con éxito" at bounding box center [601, 30] width 111 height 12
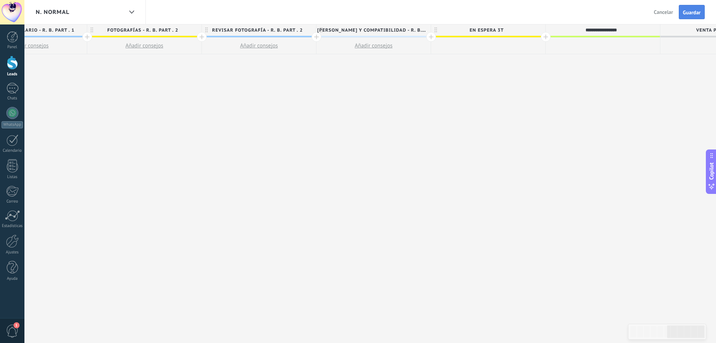
click at [693, 12] on span "Guardar" at bounding box center [692, 12] width 18 height 5
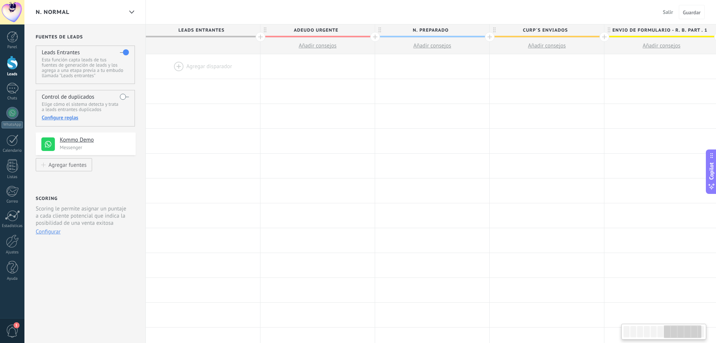
scroll to position [0, 747]
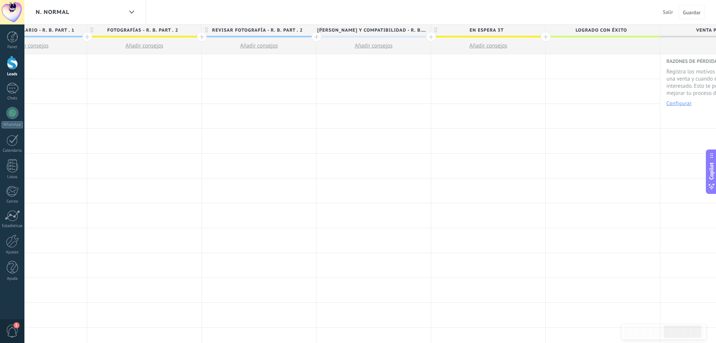
click at [545, 34] on div at bounding box center [546, 37] width 10 height 10
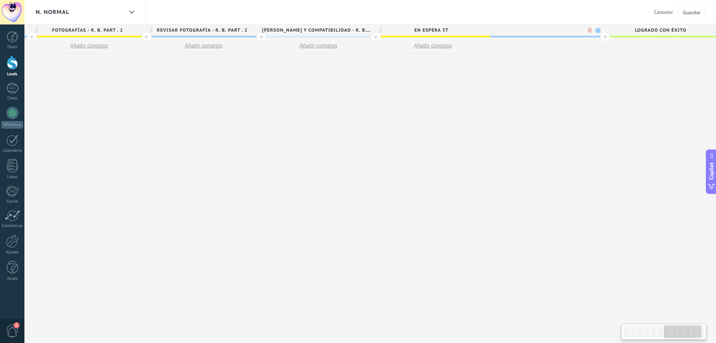
scroll to position [0, 802]
click at [488, 36] on div at bounding box center [490, 37] width 10 height 10
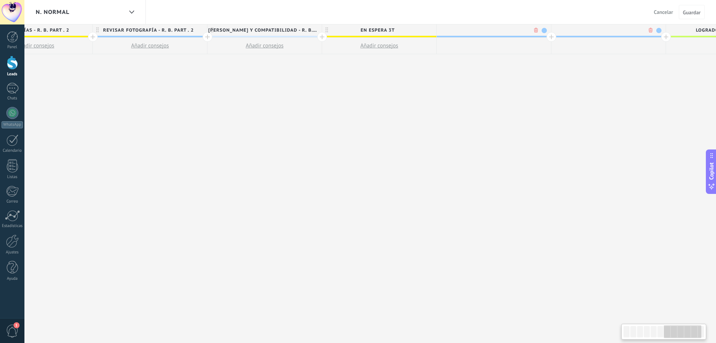
scroll to position [0, 858]
click at [436, 37] on div at bounding box center [435, 37] width 10 height 10
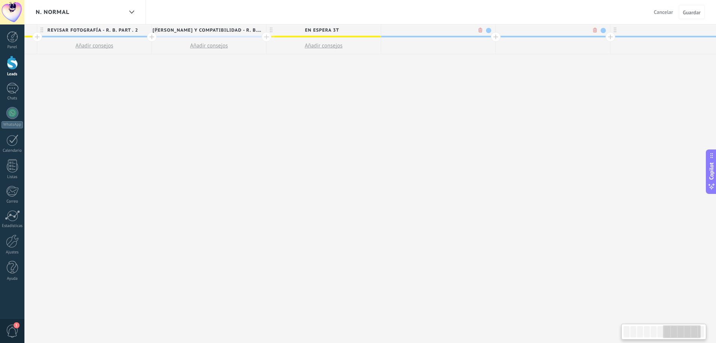
scroll to position [0, 914]
click at [436, 30] on div at bounding box center [436, 29] width 114 height 11
type input "**********"
click at [487, 28] on span at bounding box center [486, 30] width 5 height 5
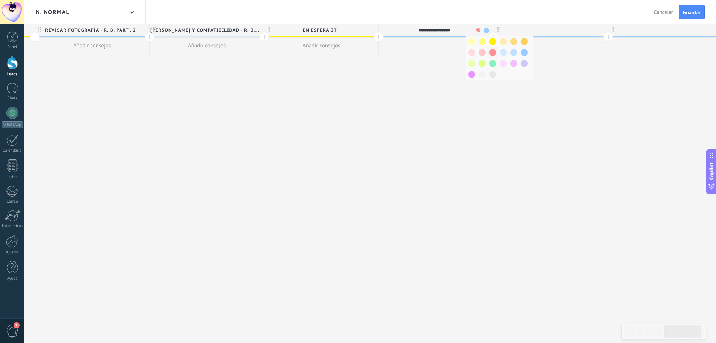
click at [490, 53] on span at bounding box center [493, 52] width 7 height 7
click at [685, 12] on span "Guardar" at bounding box center [692, 12] width 18 height 5
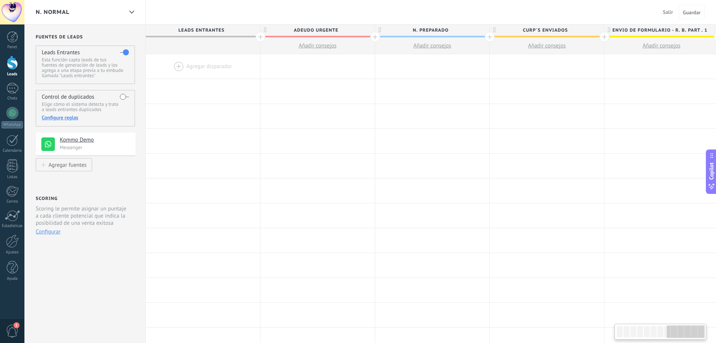
scroll to position [0, 914]
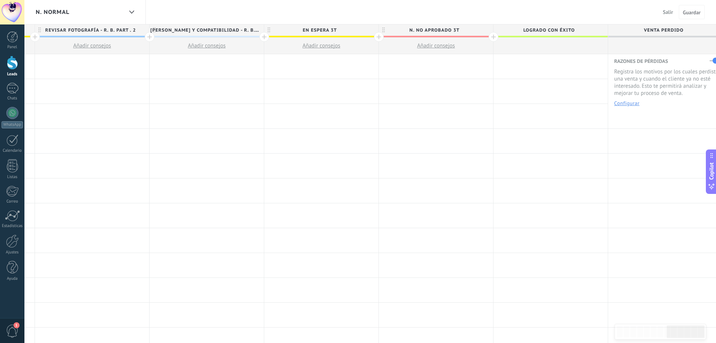
click at [494, 37] on div at bounding box center [494, 37] width 10 height 10
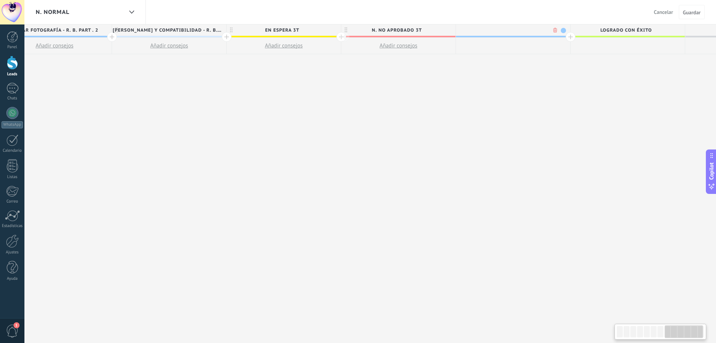
scroll to position [0, 969]
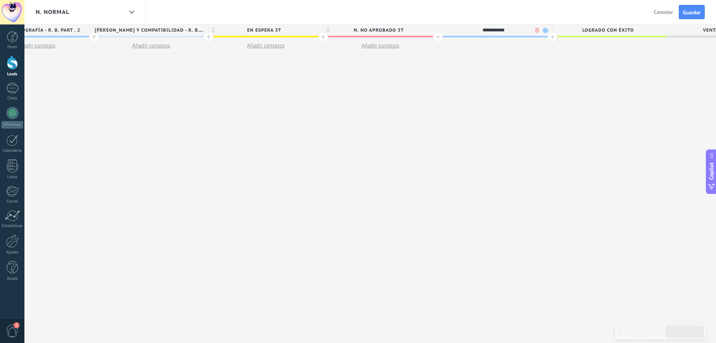
type input "**********"
click at [535, 29] on span "PASO A LA 4T" at bounding box center [493, 30] width 111 height 12
click at [544, 29] on span at bounding box center [545, 30] width 5 height 5
click at [554, 42] on span at bounding box center [552, 41] width 7 height 7
click at [682, 14] on button "Guardar" at bounding box center [692, 12] width 26 height 14
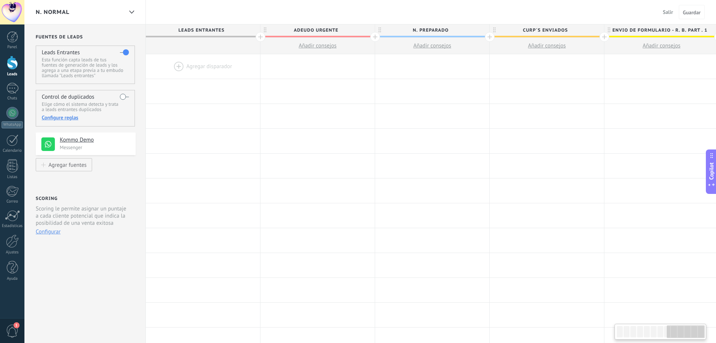
scroll to position [0, 921]
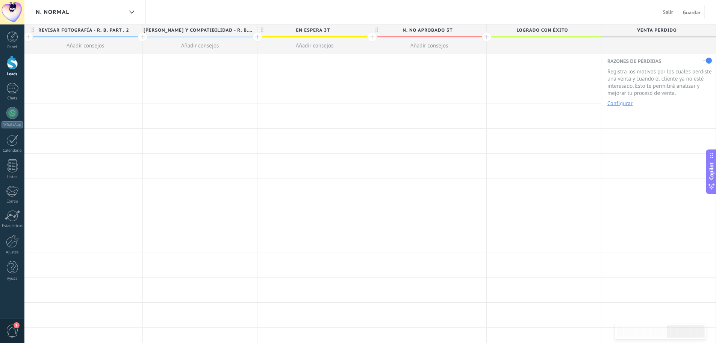
click at [490, 36] on div at bounding box center [487, 37] width 10 height 10
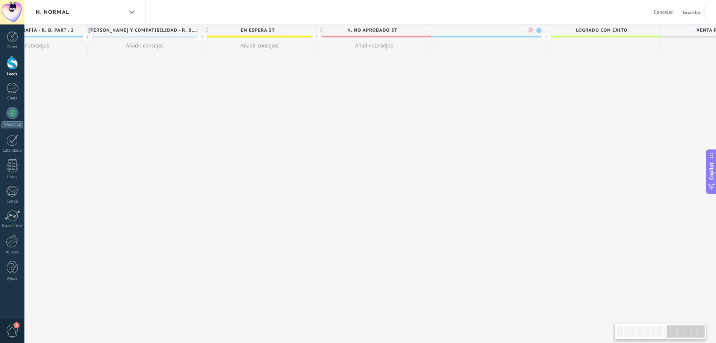
scroll to position [0, 976]
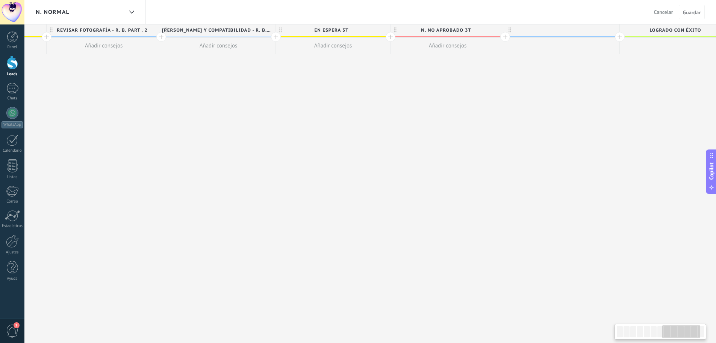
drag, startPoint x: 444, startPoint y: 93, endPoint x: 518, endPoint y: 105, distance: 74.7
click at [518, 105] on div "**********" at bounding box center [47, 183] width 1606 height 318
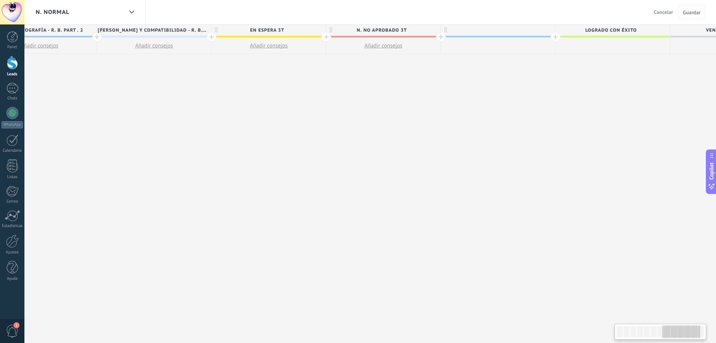
drag, startPoint x: 464, startPoint y: 194, endPoint x: 422, endPoint y: 185, distance: 42.7
